Goal: Information Seeking & Learning: Compare options

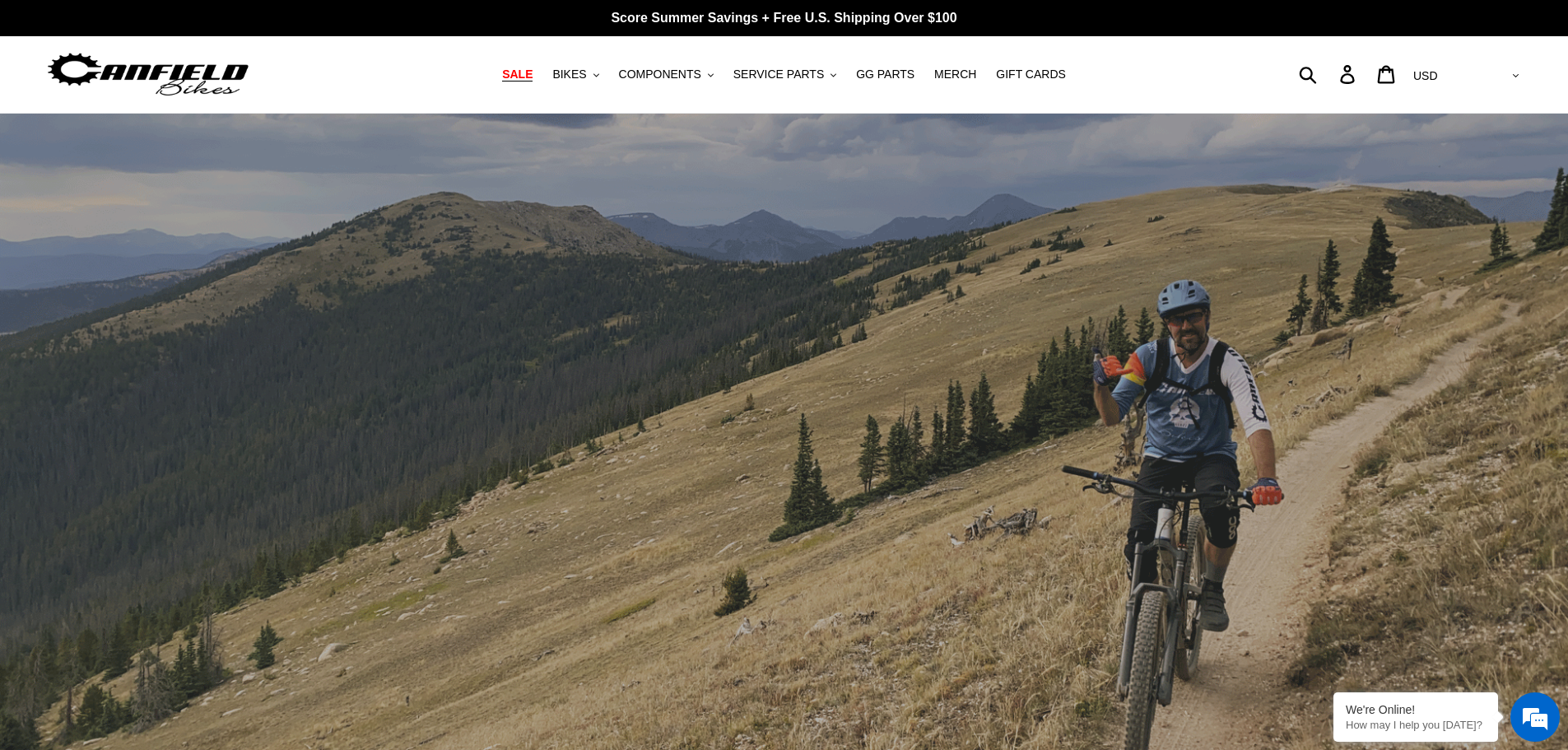
click at [532, 82] on span "SALE" at bounding box center [517, 74] width 30 height 14
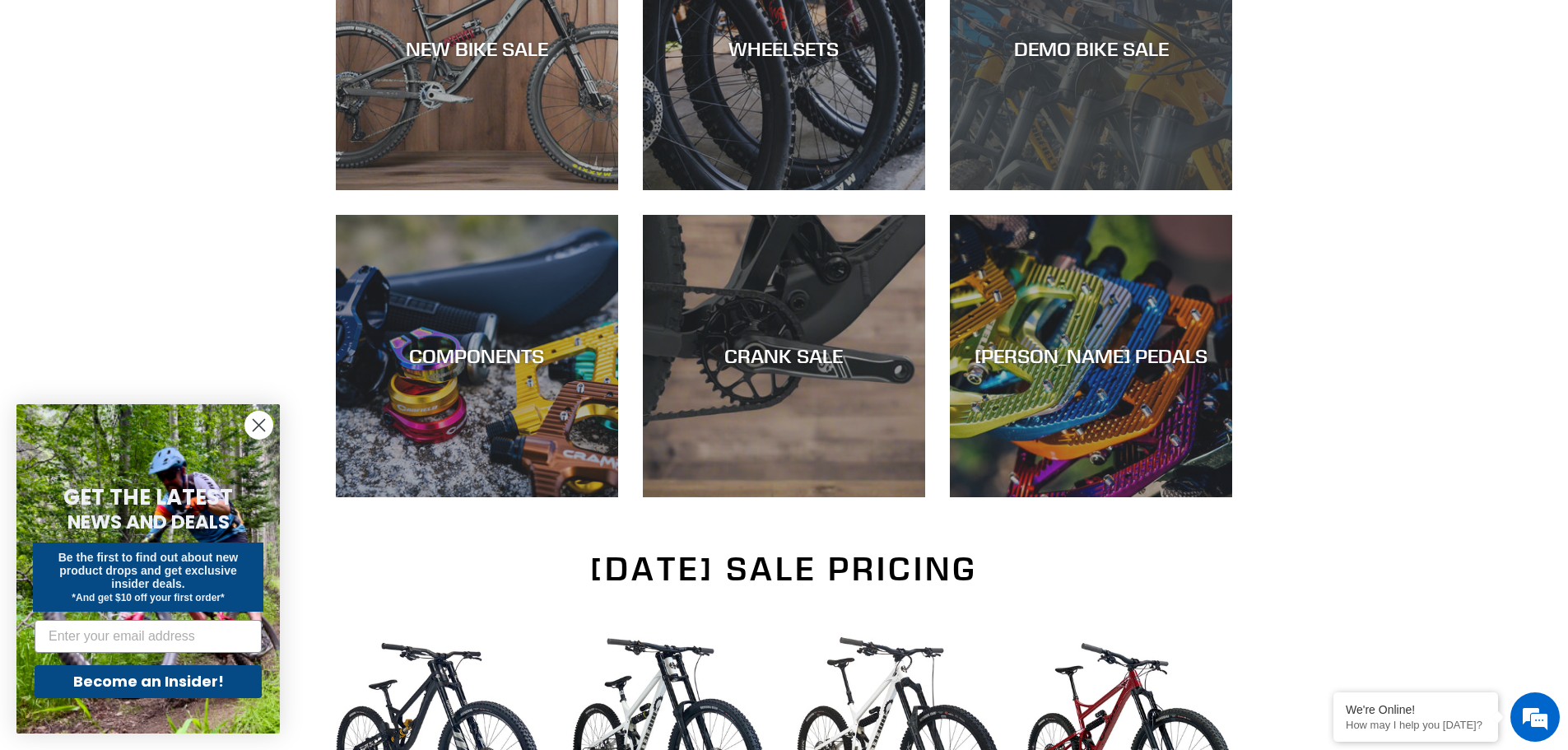
scroll to position [576, 0]
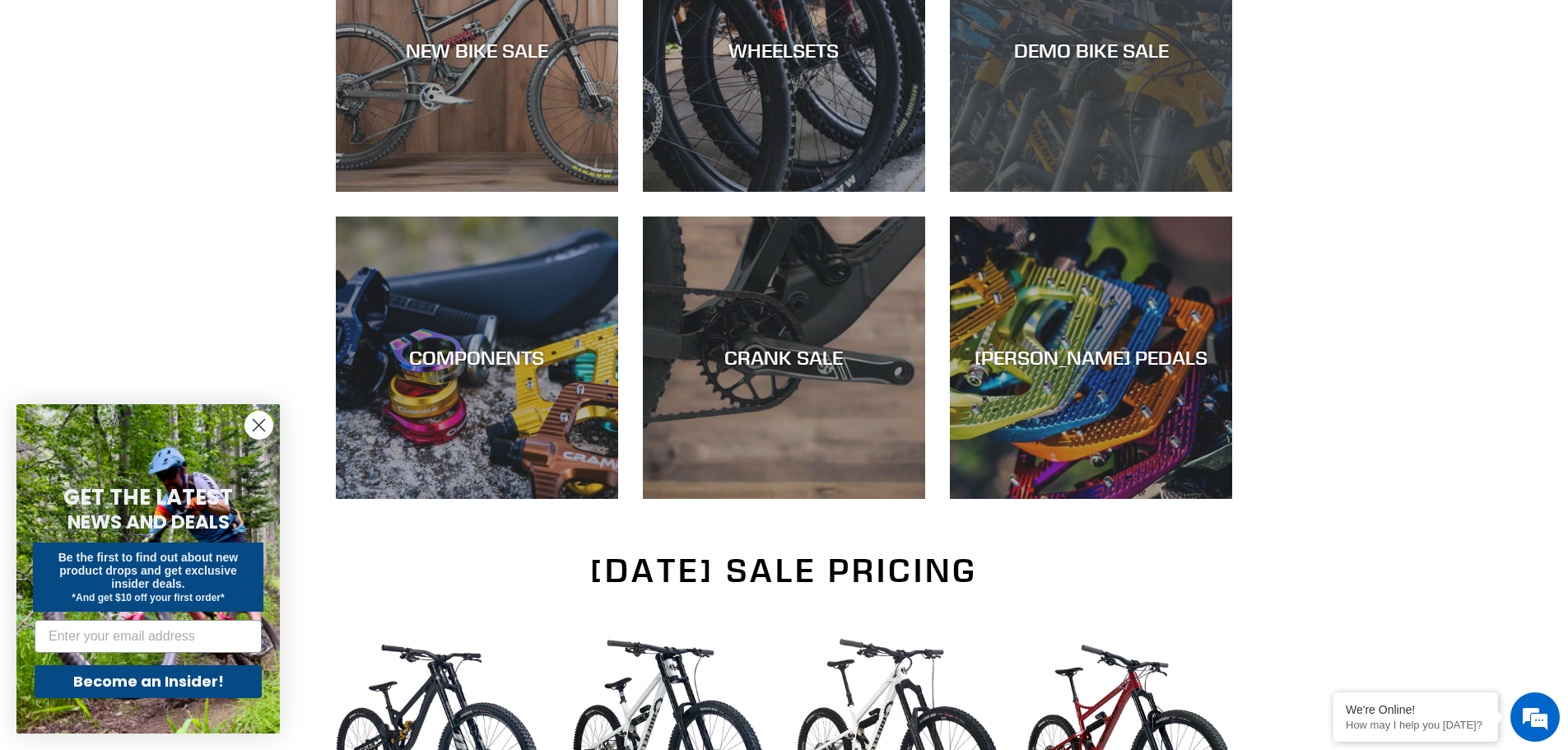
click at [1094, 192] on div "DEMO BIKE SALE" at bounding box center [1091, 192] width 282 height 0
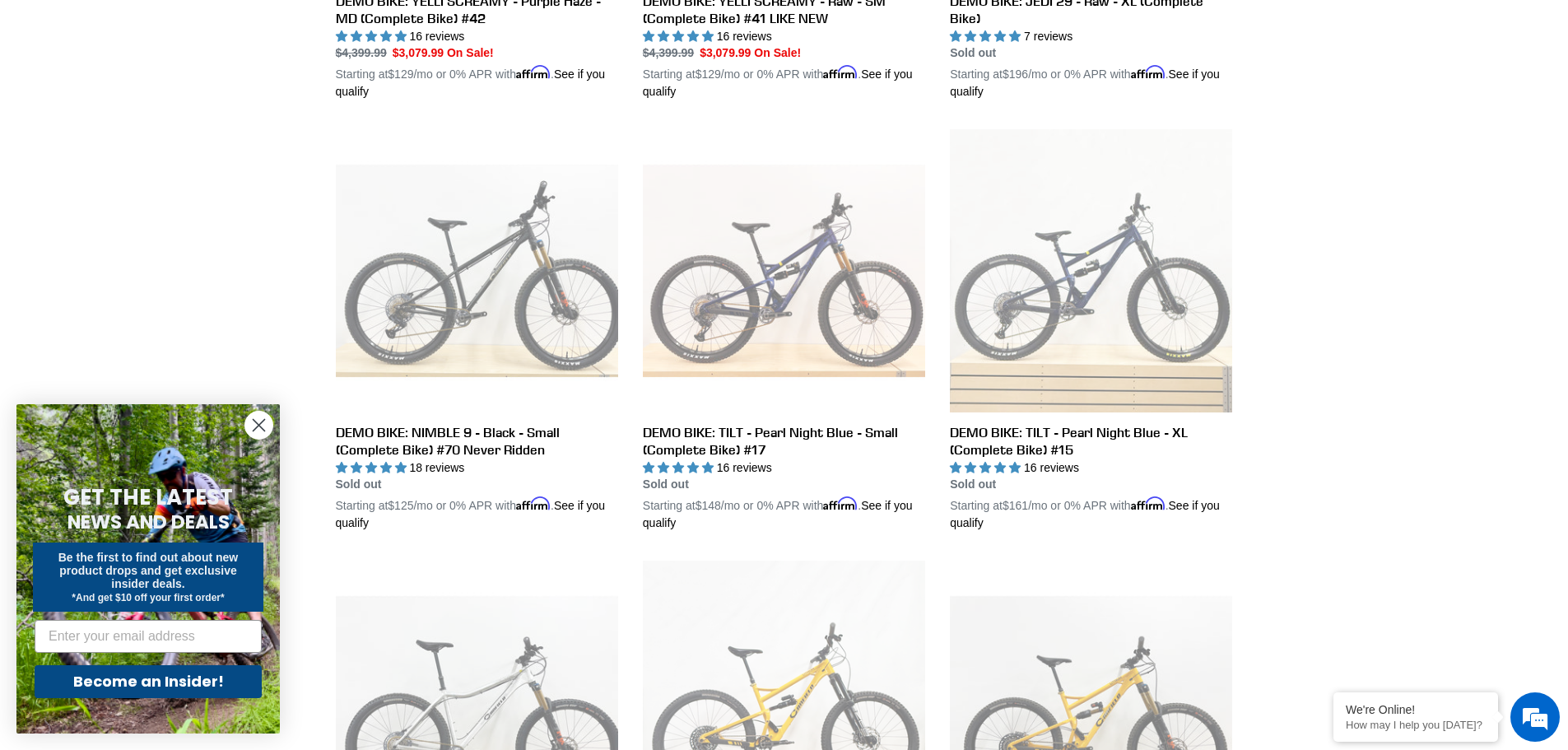
scroll to position [1646, 0]
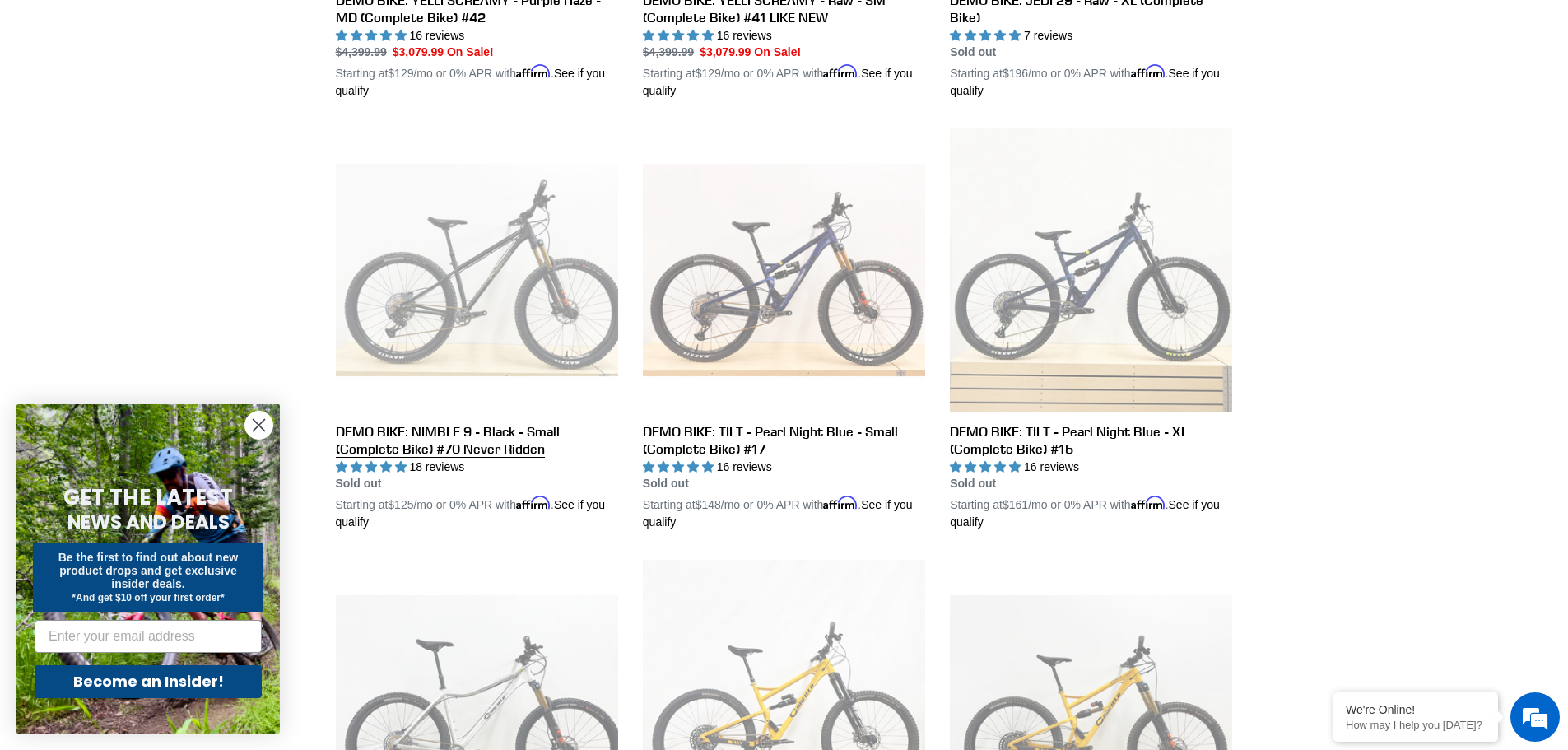
click at [451, 442] on link "DEMO BIKE: NIMBLE 9 - Black - Small (Complete Bike) #70 Never Ridden" at bounding box center [476, 330] width 282 height 403
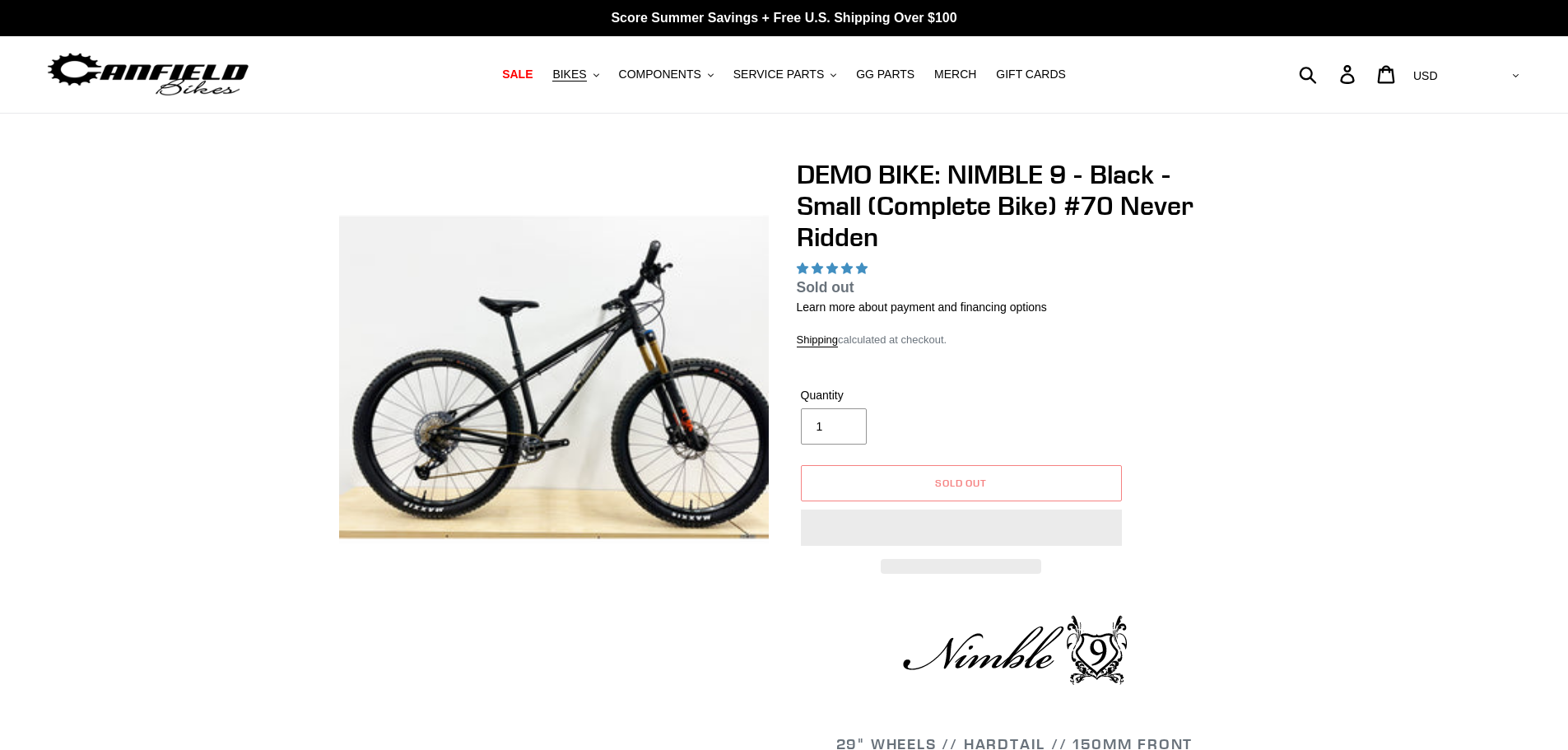
select select "highest-rating"
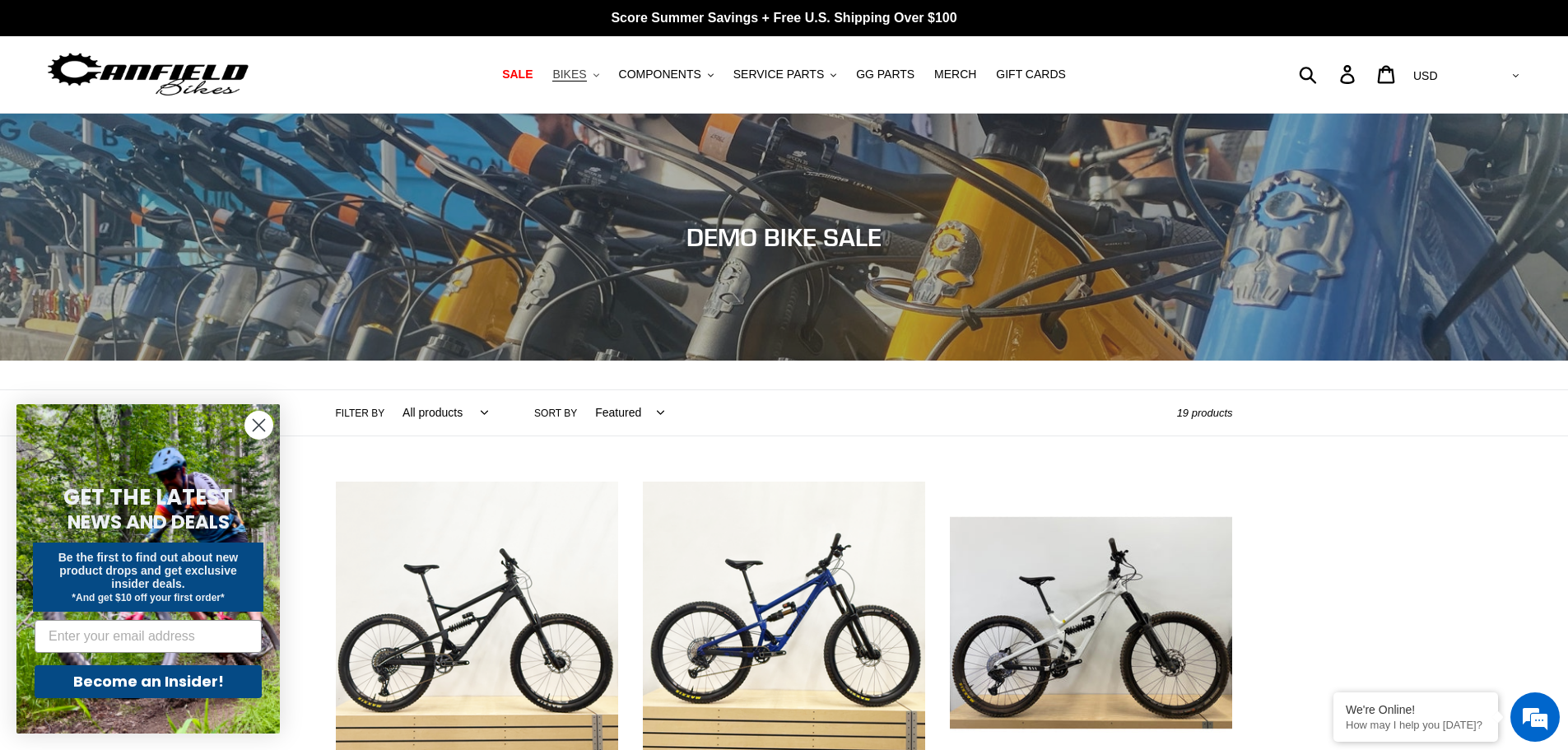
click at [586, 74] on span "BIKES" at bounding box center [569, 74] width 34 height 14
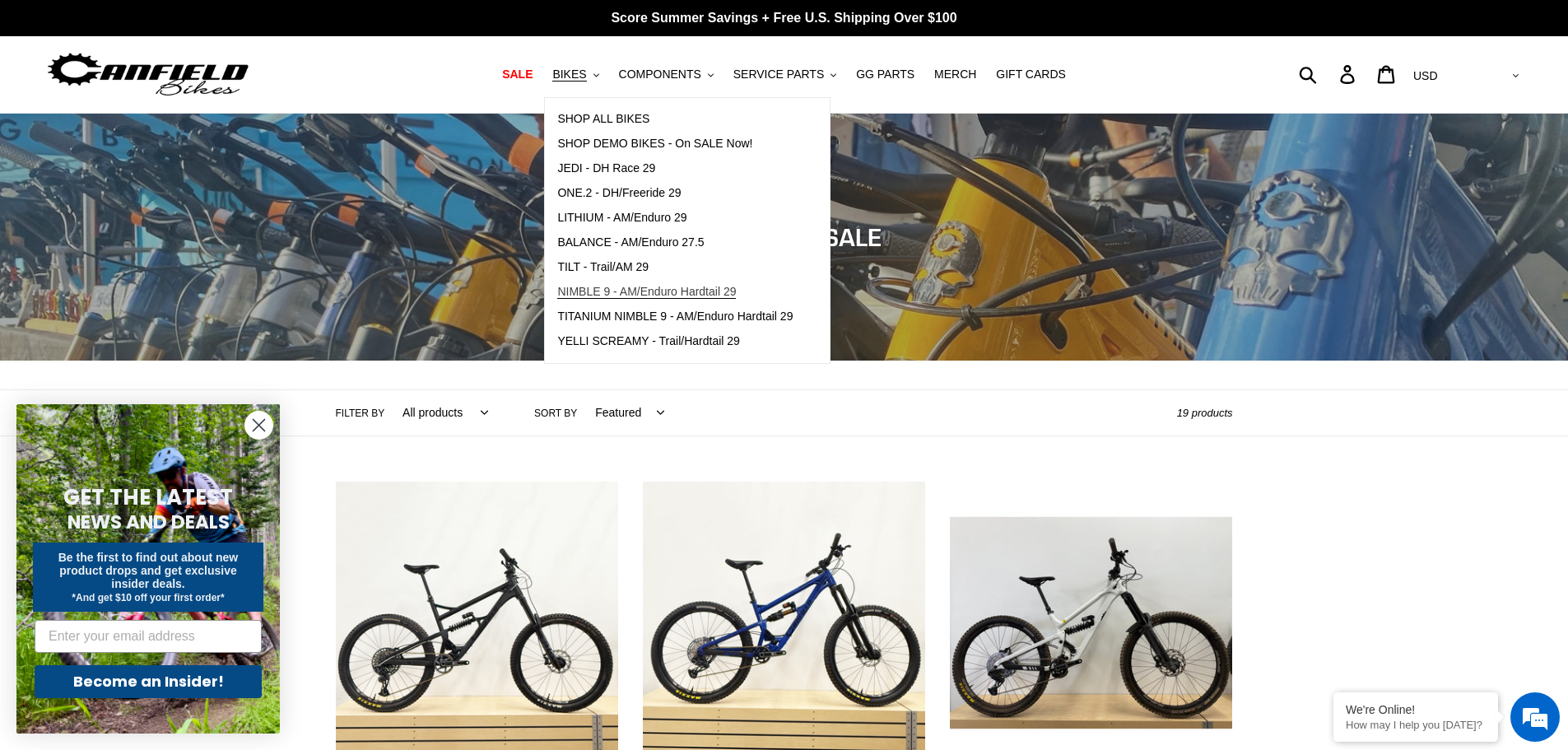
click at [606, 295] on span "NIMBLE 9 - AM/Enduro Hardtail 29" at bounding box center [647, 291] width 178 height 14
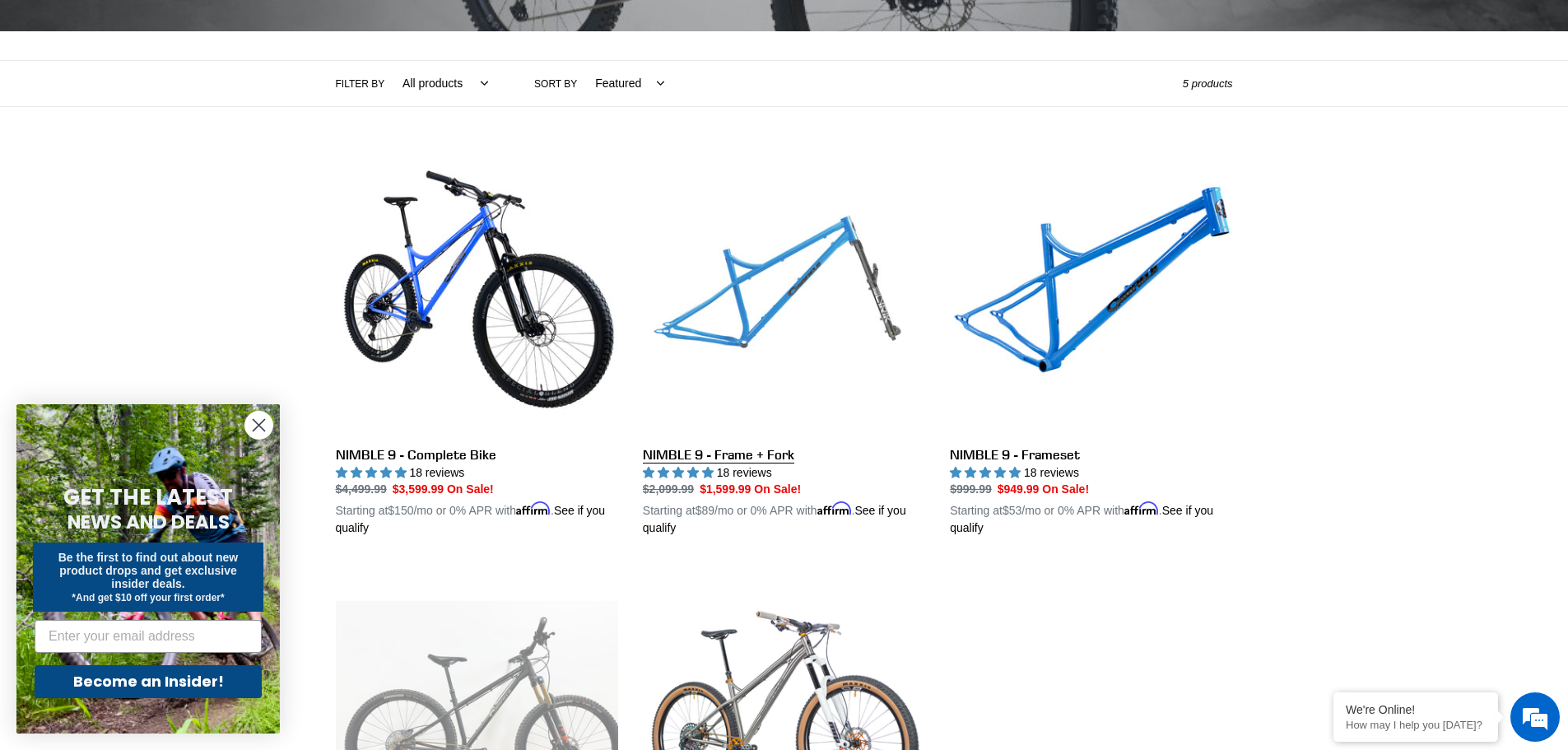
click at [718, 448] on link "NIMBLE 9 - Frame + Fork" at bounding box center [784, 345] width 282 height 385
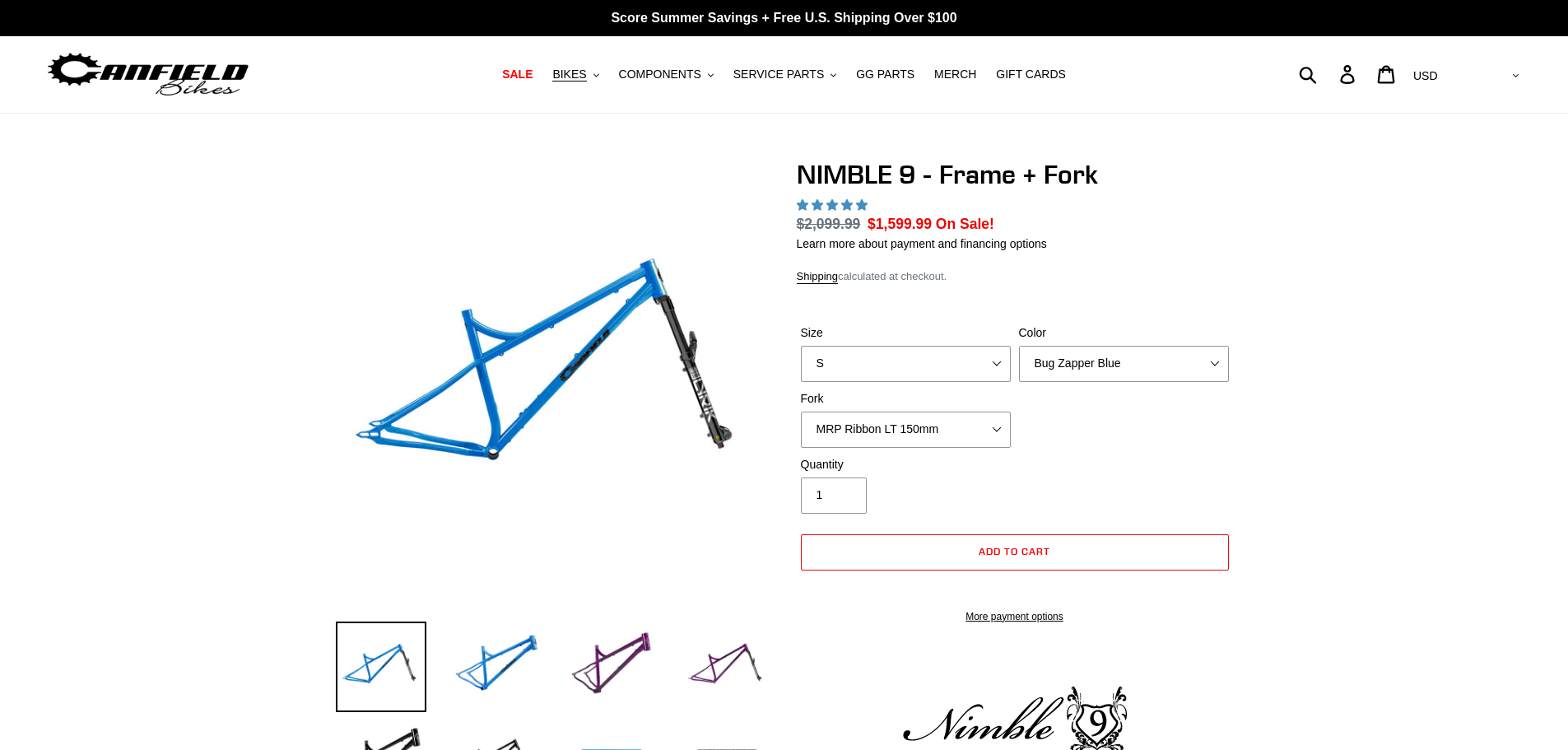
select select "highest-rating"
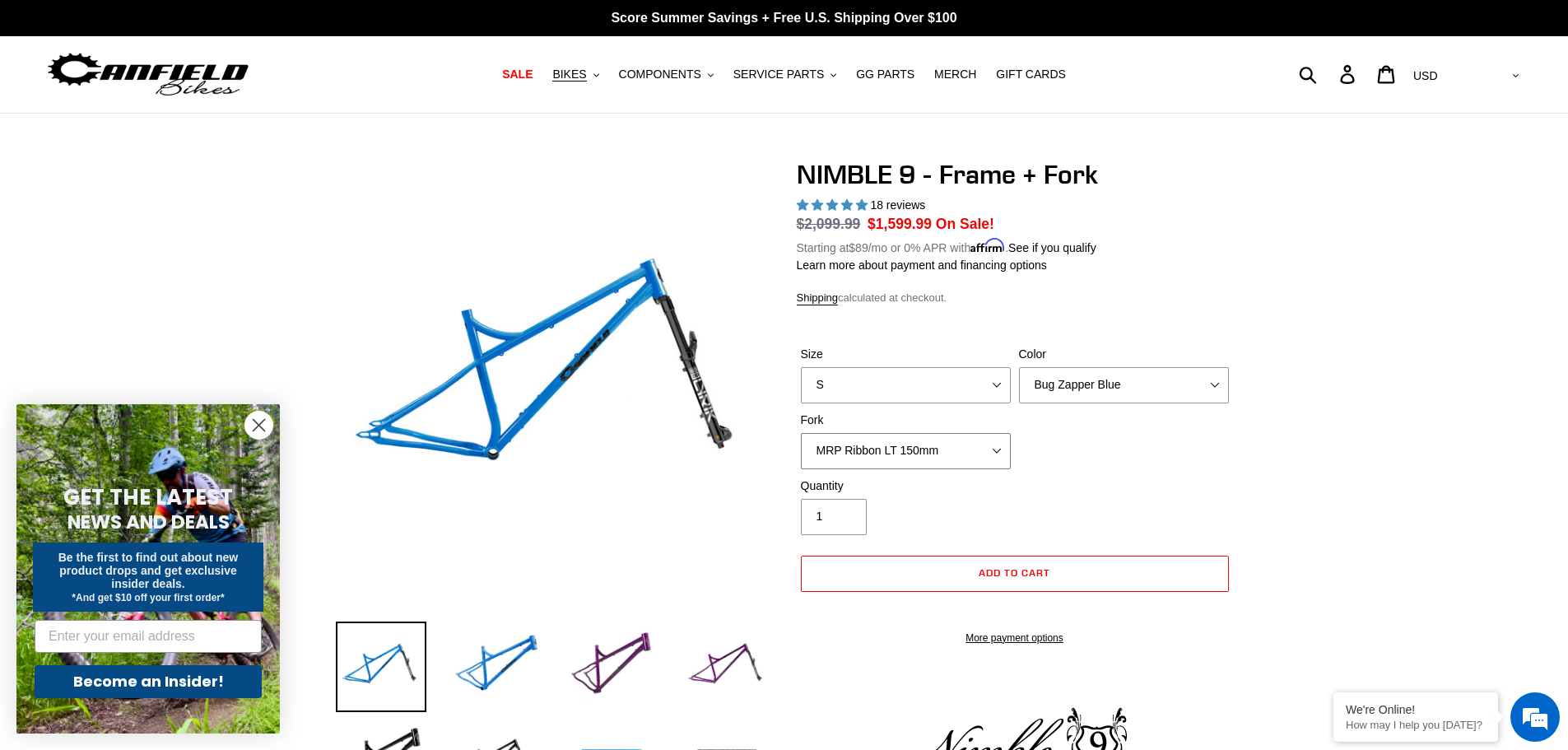
click at [953, 433] on select "MRP Ribbon LT 150mm Fox 36 Factory Grip X 150mm (Special Order) RockShox Lyrik …" at bounding box center [906, 450] width 210 height 36
click at [801, 433] on select "MRP Ribbon LT 150mm Fox 36 Factory Grip X 150mm (Special Order) RockShox Lyrik …" at bounding box center [906, 450] width 210 height 36
click at [918, 445] on select "MRP Ribbon LT 150mm Fox 36 Factory Grip X 150mm (Special Order) RockShox Lyrik …" at bounding box center [906, 450] width 210 height 36
click at [801, 433] on select "MRP Ribbon LT 150mm Fox 36 Factory Grip X 150mm (Special Order) RockShox Lyrik …" at bounding box center [906, 450] width 210 height 36
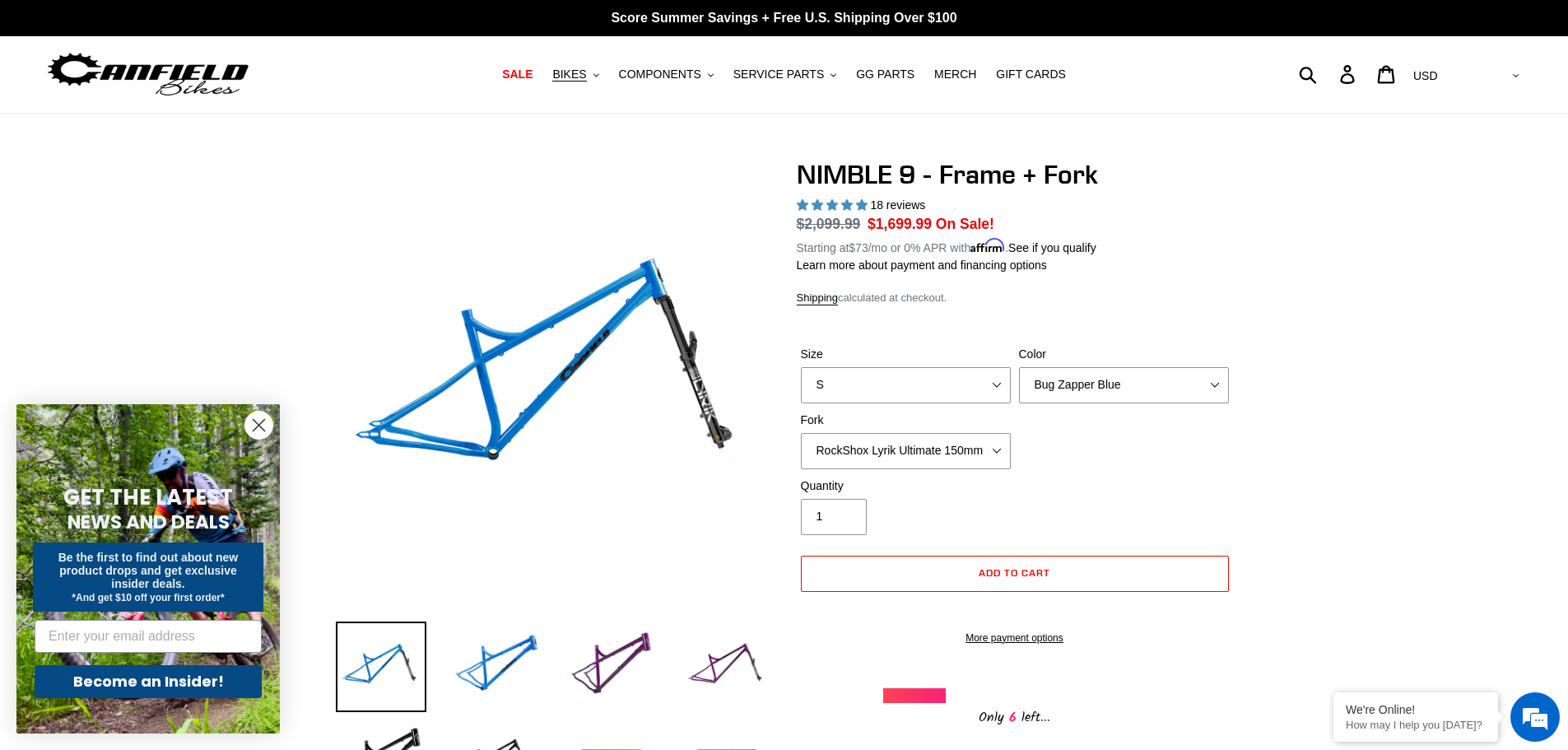
click at [947, 440] on select "MRP Ribbon LT 150mm Fox 36 Factory Grip X 150mm (Special Order) RockShox Lyrik …" at bounding box center [906, 450] width 210 height 36
click at [801, 433] on select "MRP Ribbon LT 150mm Fox 36 Factory Grip X 150mm (Special Order) RockShox Lyrik …" at bounding box center [906, 450] width 210 height 36
click at [913, 455] on select "MRP Ribbon LT 150mm Fox 36 Factory Grip X 150mm (Special Order) RockShox Lyrik …" at bounding box center [906, 450] width 210 height 36
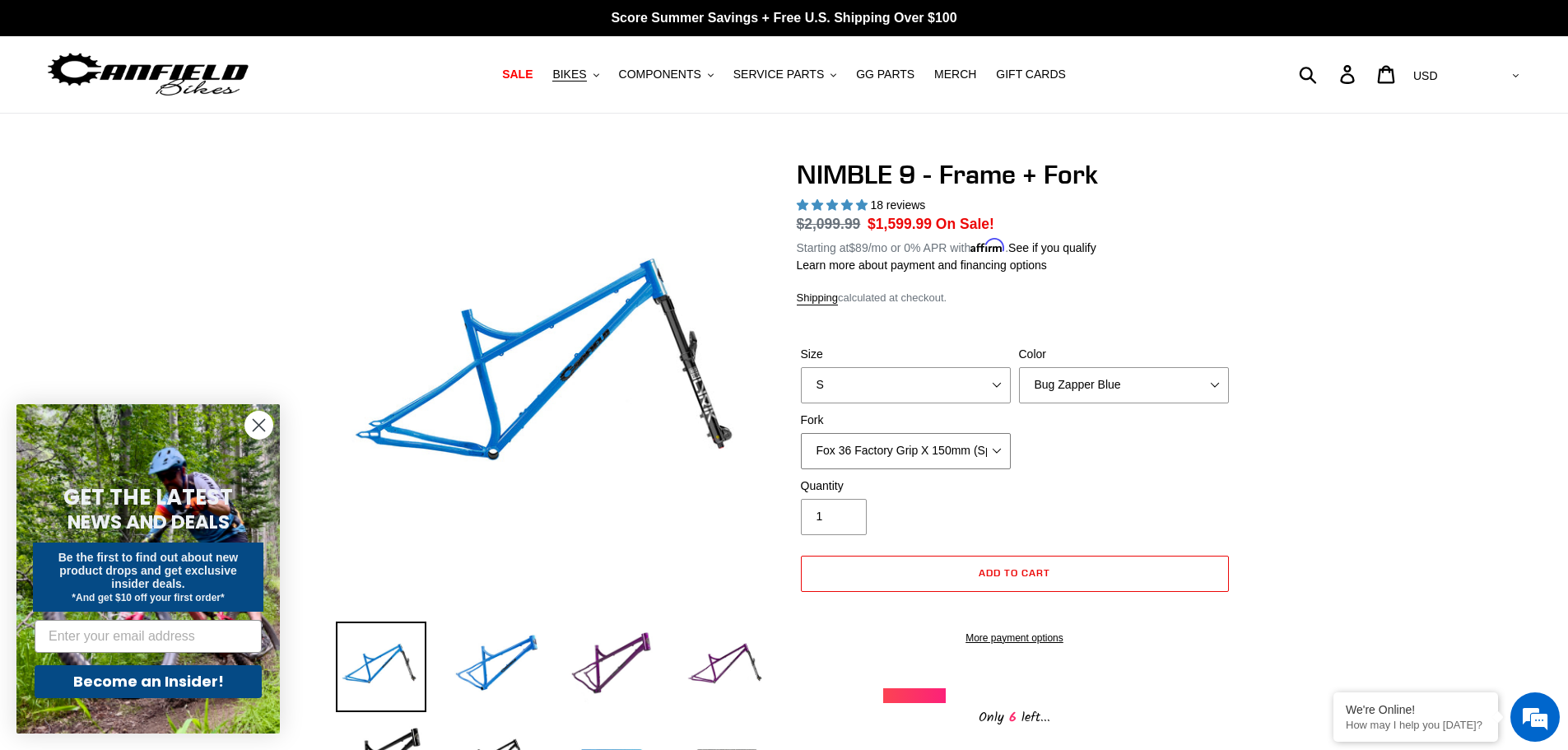
click at [801, 433] on select "MRP Ribbon LT 150mm Fox 36 Factory Grip X 150mm (Special Order) RockShox Lyrik …" at bounding box center [906, 450] width 210 height 36
click at [893, 449] on select "MRP Ribbon LT 150mm Fox 36 Factory Grip X 150mm (Special Order) RockShox Lyrik …" at bounding box center [906, 450] width 210 height 36
select select "Fox 36 SL Factory Grip X 140mm"
click at [801, 433] on select "MRP Ribbon LT 150mm Fox 36 Factory Grip X 150mm (Special Order) RockShox Lyrik …" at bounding box center [906, 450] width 210 height 36
